Goal: Navigation & Orientation: Find specific page/section

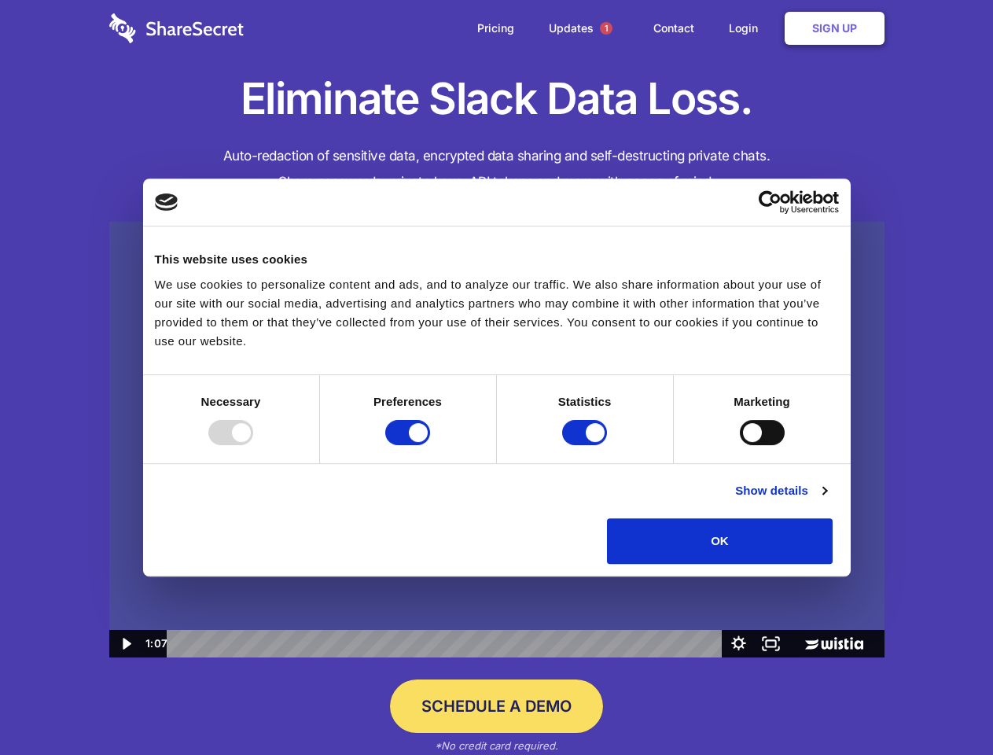
click at [496, 377] on img at bounding box center [496, 440] width 775 height 436
click at [253, 445] on div at bounding box center [230, 432] width 45 height 25
click at [430, 445] on input "Preferences" at bounding box center [407, 432] width 45 height 25
checkbox input "false"
click at [587, 445] on input "Statistics" at bounding box center [584, 432] width 45 height 25
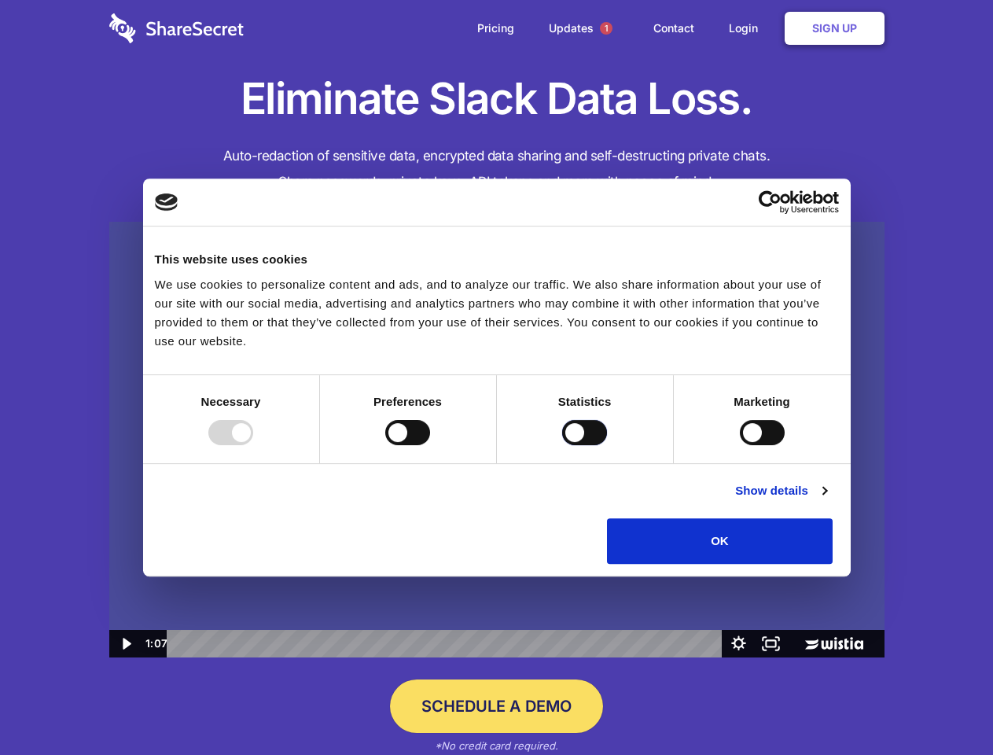
checkbox input "false"
click at [740, 445] on input "Marketing" at bounding box center [762, 432] width 45 height 25
checkbox input "true"
click at [826, 500] on link "Show details" at bounding box center [780, 490] width 91 height 19
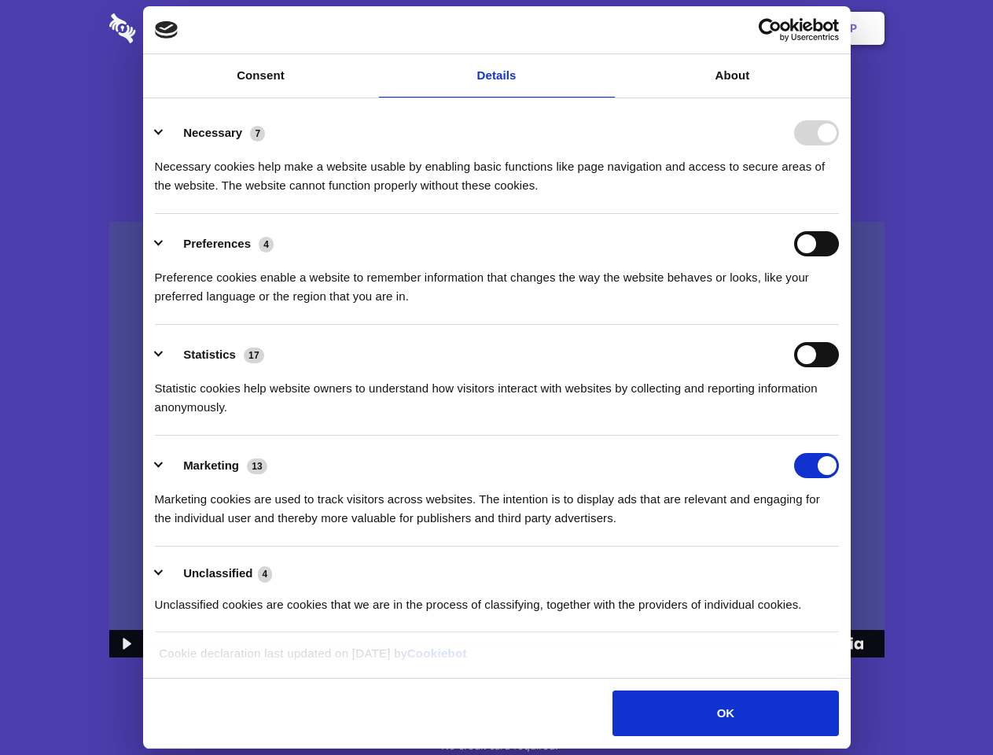
click at [839, 214] on li "Necessary 7 Necessary cookies help make a website usable by enabling basic func…" at bounding box center [497, 158] width 684 height 111
click at [605, 28] on span "1" at bounding box center [606, 28] width 13 height 13
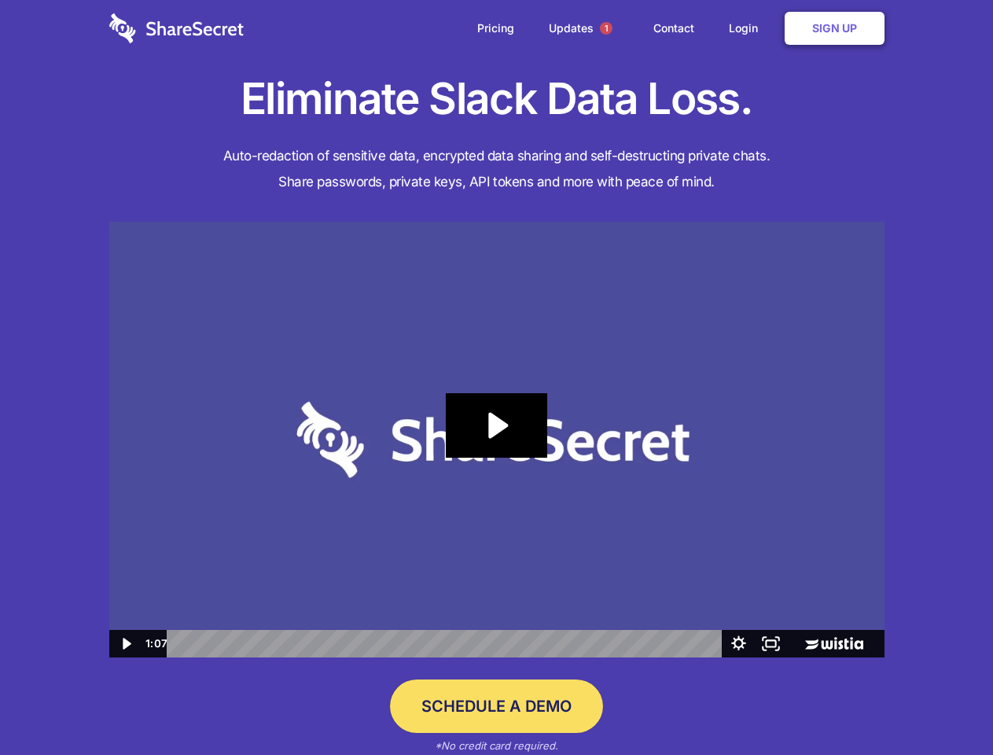
click at [497, 440] on icon "Play Video: Sharesecret Slack Extension" at bounding box center [496, 425] width 101 height 64
